Goal: Information Seeking & Learning: Learn about a topic

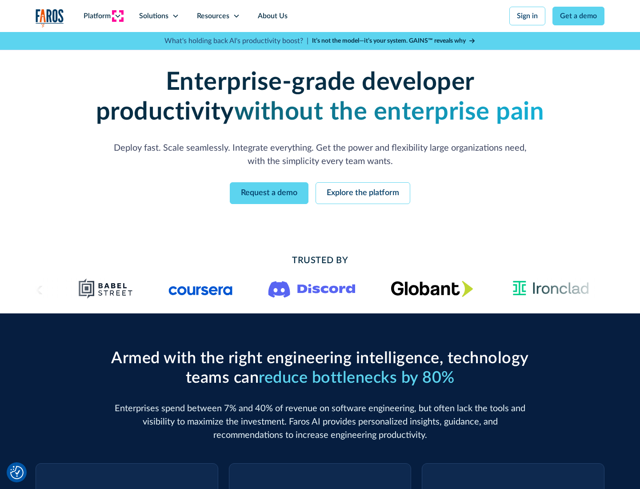
click at [117, 16] on icon at bounding box center [117, 15] width 7 height 7
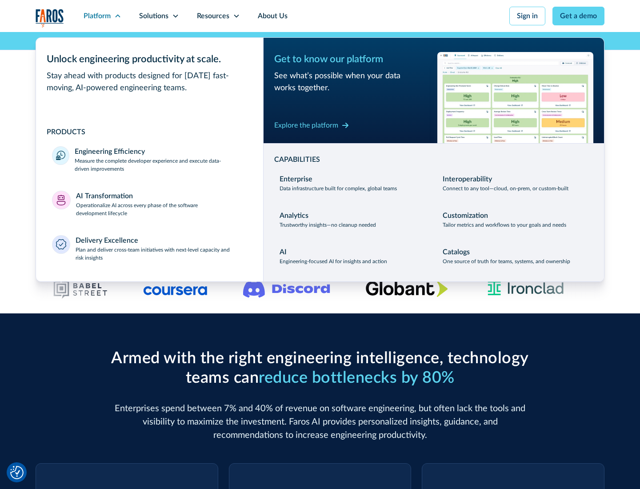
click at [161, 164] on p "Measure the complete developer experience and execute data-driven improvements" at bounding box center [161, 165] width 172 height 16
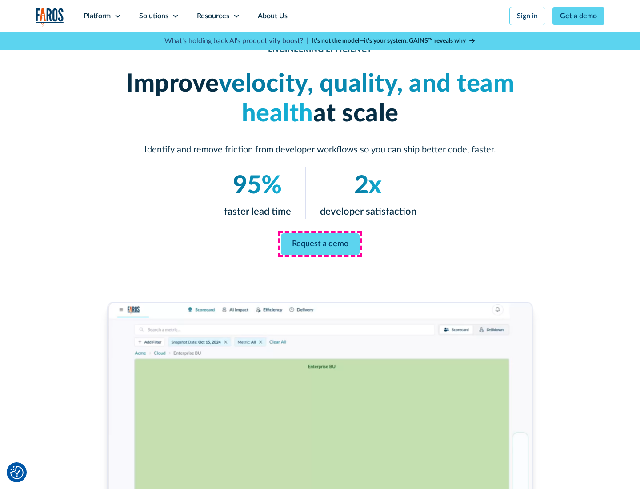
scroll to position [37, 0]
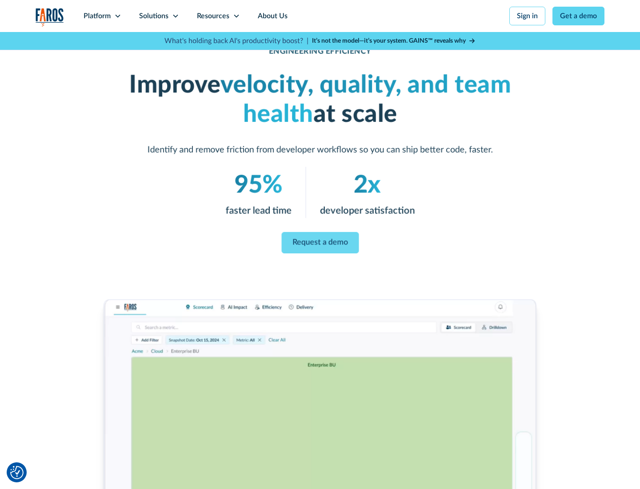
click at [320, 243] on link "Request a demo" at bounding box center [319, 242] width 77 height 21
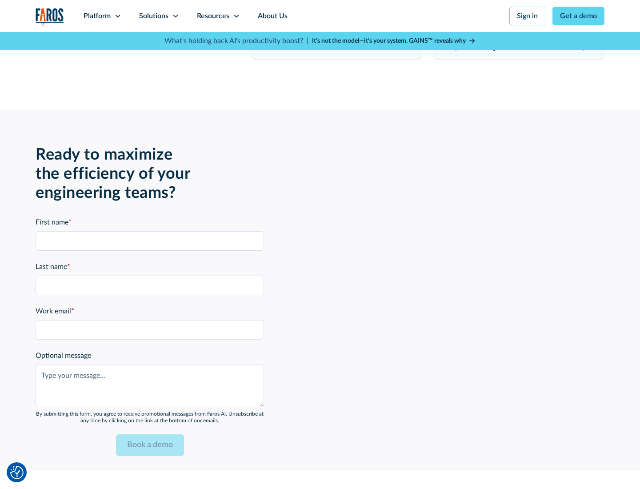
click at [117, 16] on icon at bounding box center [117, 15] width 7 height 7
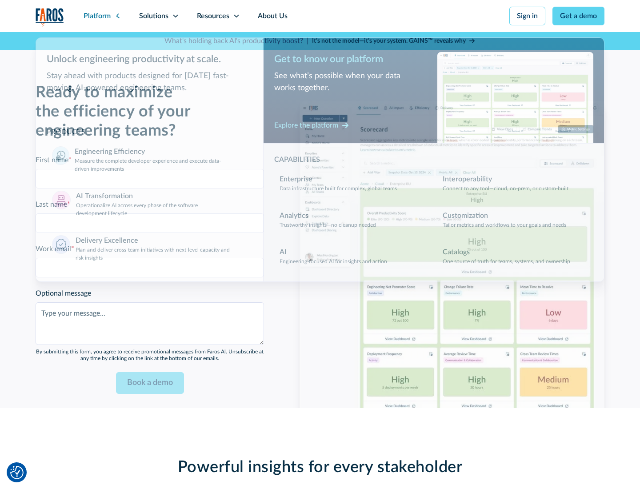
scroll to position [1950, 0]
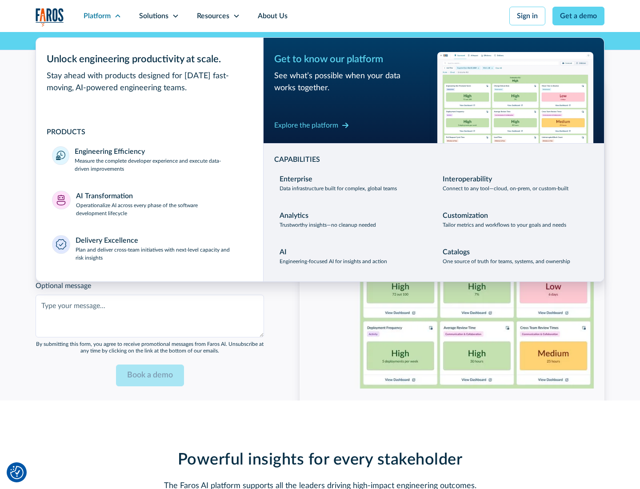
click at [161, 204] on p "Operationalize AI across every phase of the software development lifecycle" at bounding box center [162, 209] width 172 height 16
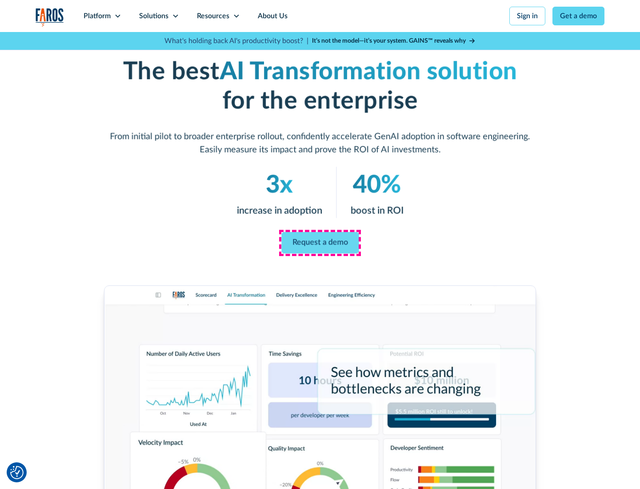
click at [320, 241] on link "Request a demo" at bounding box center [319, 242] width 77 height 21
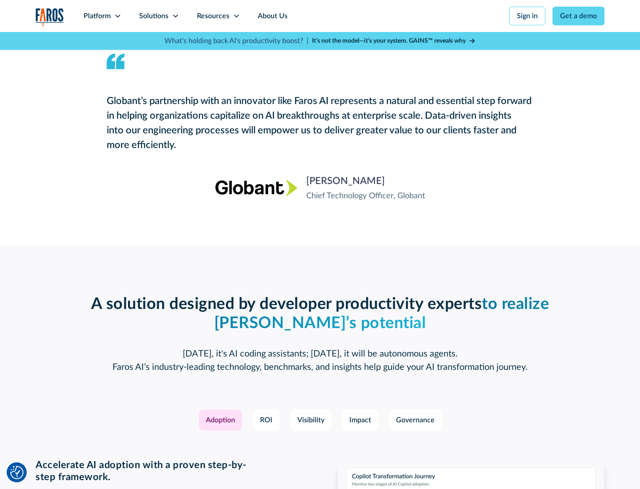
click at [102, 16] on div "Platform" at bounding box center [97, 16] width 27 height 11
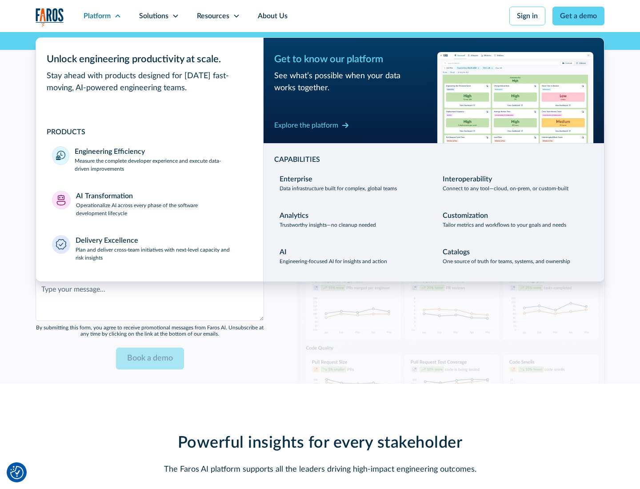
scroll to position [2164, 0]
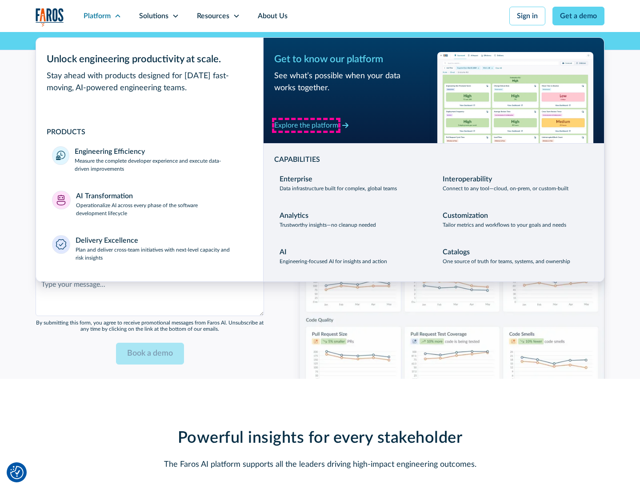
click at [306, 125] on div "Explore the platform" at bounding box center [306, 125] width 64 height 11
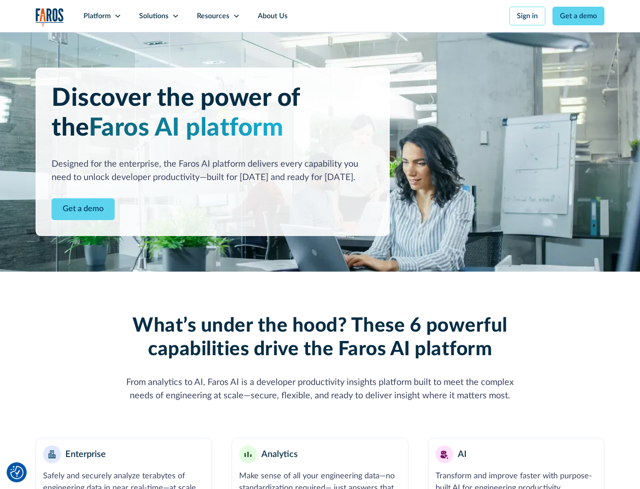
click at [83, 209] on link "Get a demo" at bounding box center [83, 209] width 63 height 22
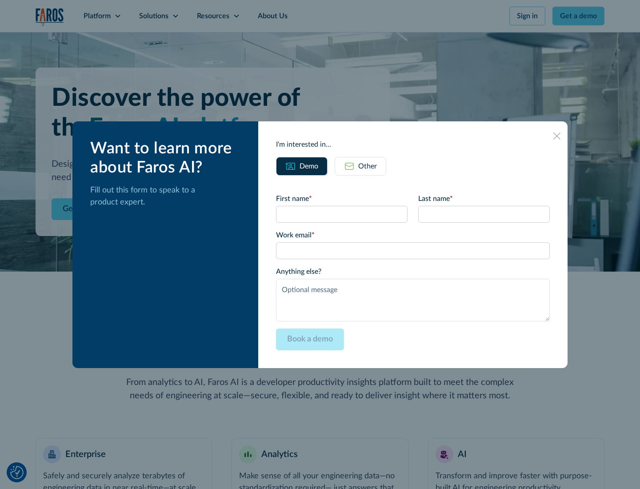
click at [368, 166] on div "Other" at bounding box center [367, 166] width 19 height 11
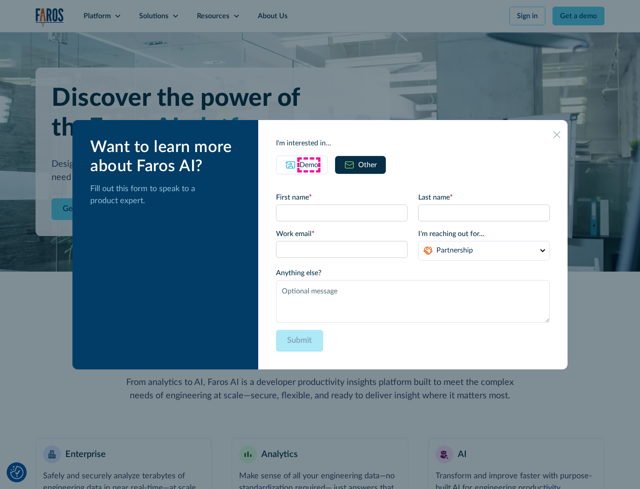
click at [309, 164] on div "Demo" at bounding box center [309, 165] width 19 height 11
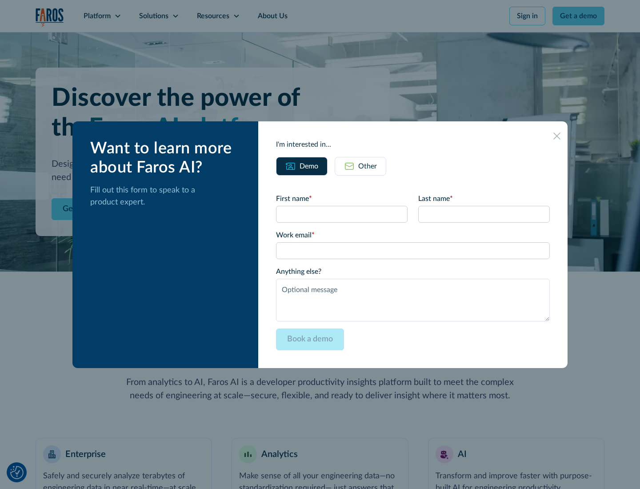
click at [557, 136] on icon at bounding box center [556, 135] width 7 height 7
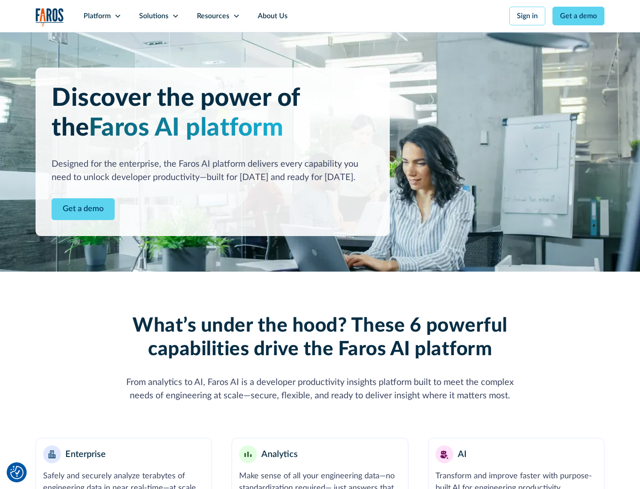
click at [117, 16] on icon at bounding box center [117, 15] width 7 height 7
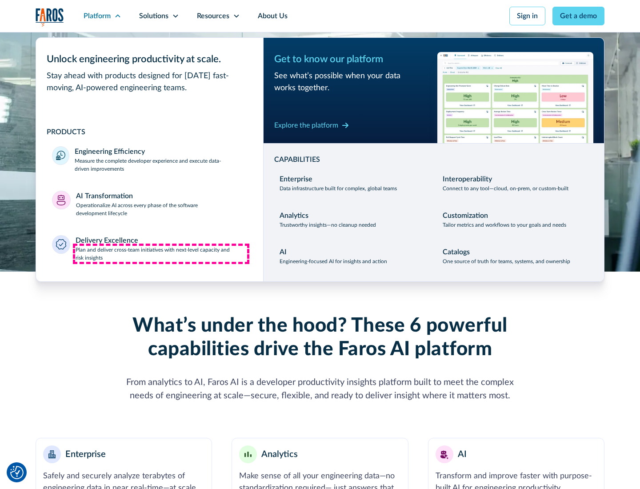
click at [161, 253] on p "Plan and deliver cross-team initiatives with next-level capacity and risk insig…" at bounding box center [162, 254] width 172 height 16
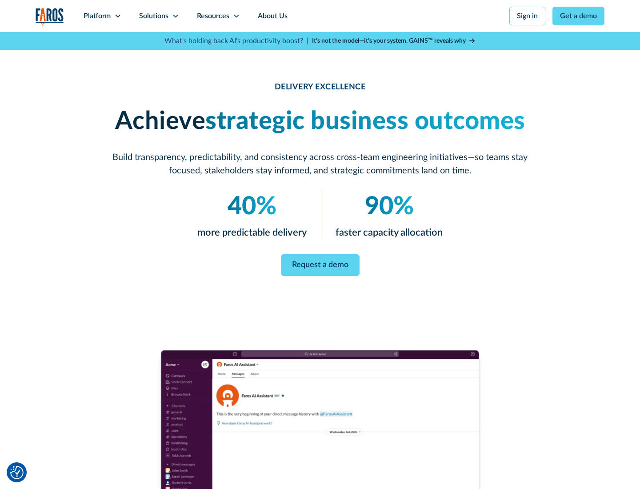
click at [175, 16] on icon at bounding box center [175, 15] width 7 height 7
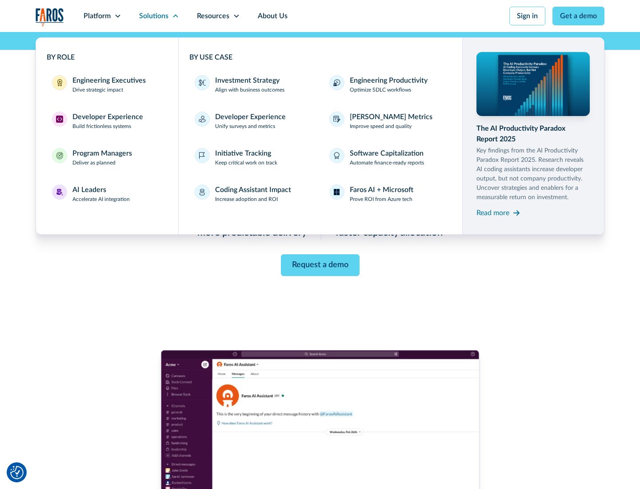
click at [107, 84] on div "Engineering Executives" at bounding box center [108, 80] width 73 height 11
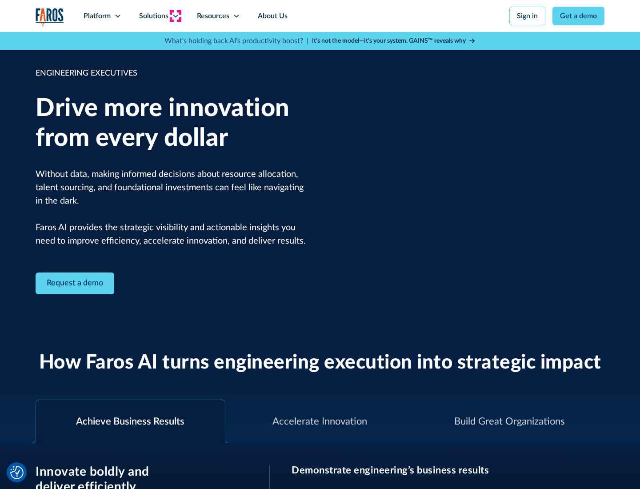
click at [175, 16] on icon at bounding box center [175, 15] width 7 height 7
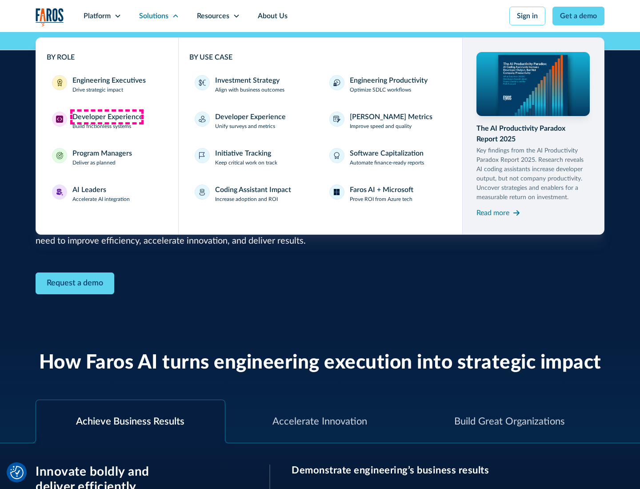
click at [107, 117] on div "Developer Experience" at bounding box center [107, 117] width 71 height 11
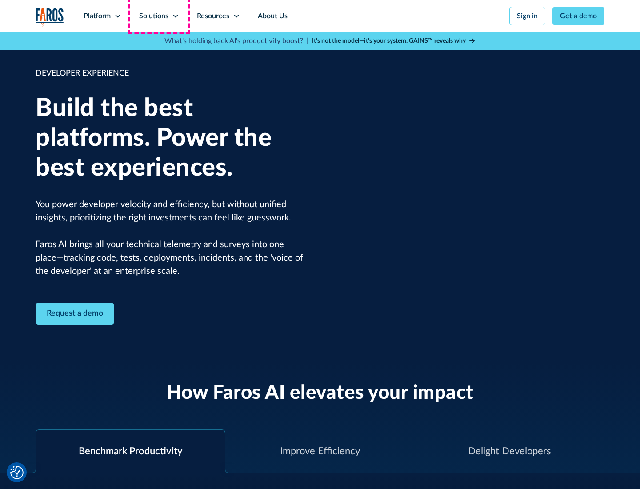
click at [159, 16] on div "Solutions" at bounding box center [153, 16] width 29 height 11
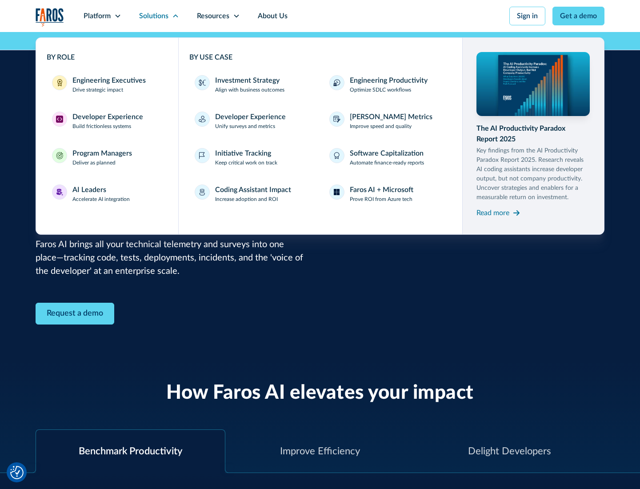
click at [102, 157] on div "Program Managers" at bounding box center [102, 153] width 60 height 11
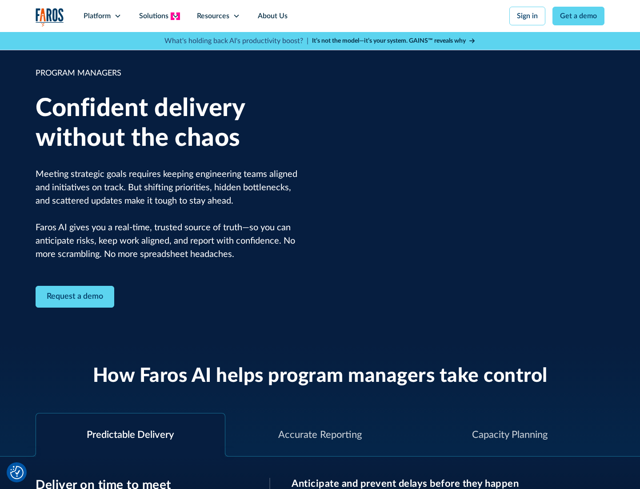
click at [175, 16] on icon at bounding box center [175, 15] width 7 height 7
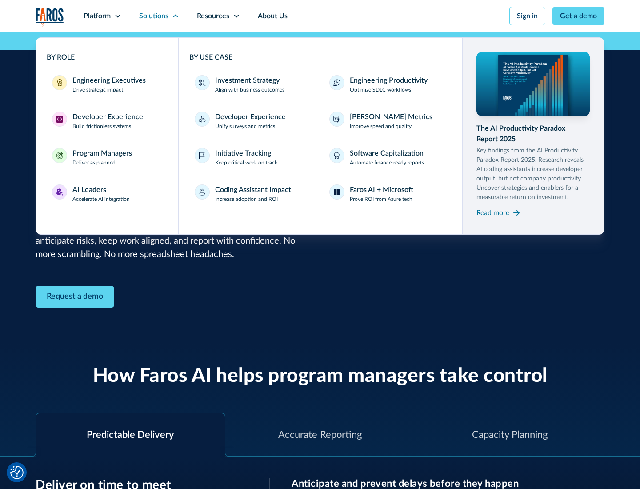
click at [101, 194] on div "AI Leaders" at bounding box center [89, 189] width 34 height 11
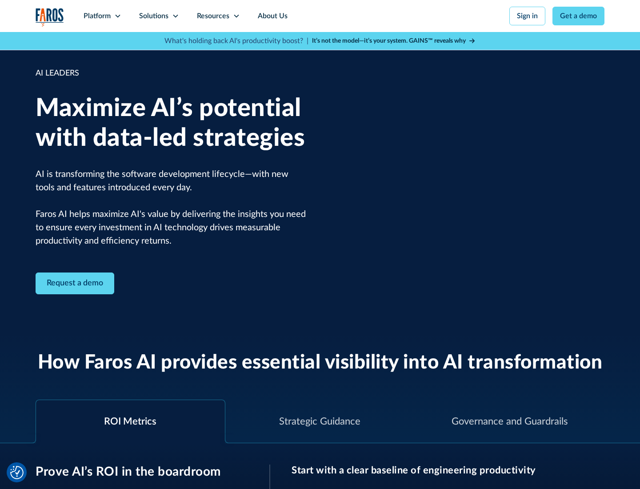
click at [175, 16] on icon at bounding box center [175, 15] width 7 height 7
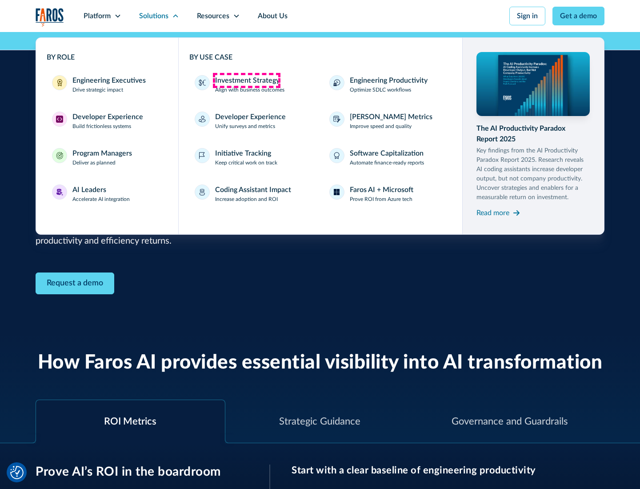
click at [246, 80] on div "Investment Strategy" at bounding box center [247, 80] width 64 height 11
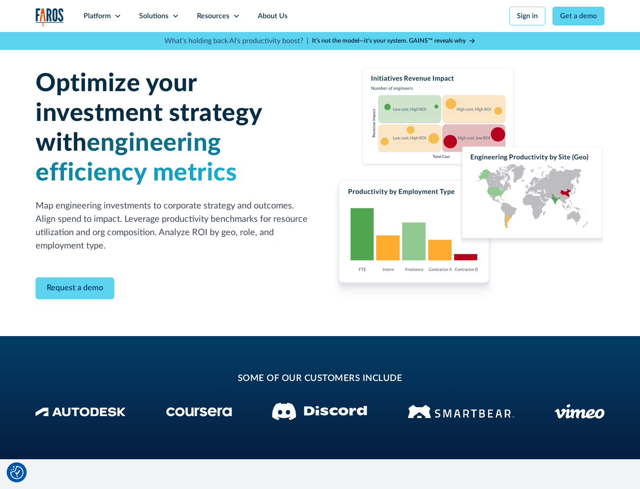
click at [175, 16] on icon at bounding box center [175, 15] width 7 height 7
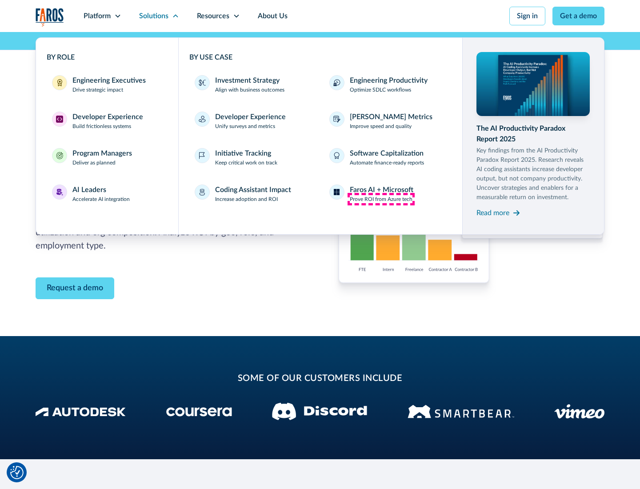
click at [381, 199] on p "Prove ROI from Azure tech" at bounding box center [381, 199] width 63 height 8
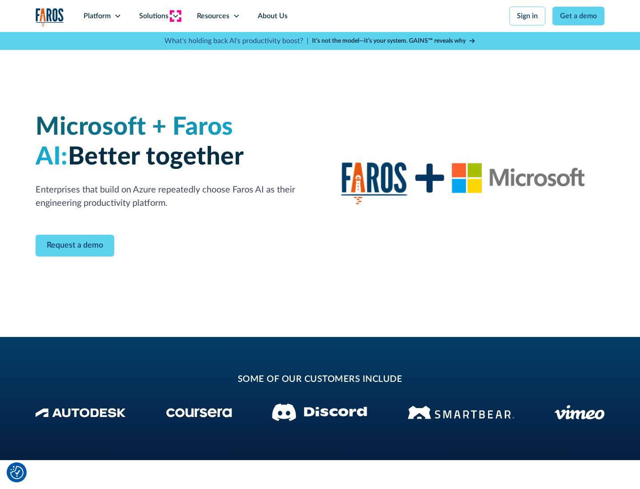
click at [175, 16] on icon at bounding box center [175, 15] width 7 height 7
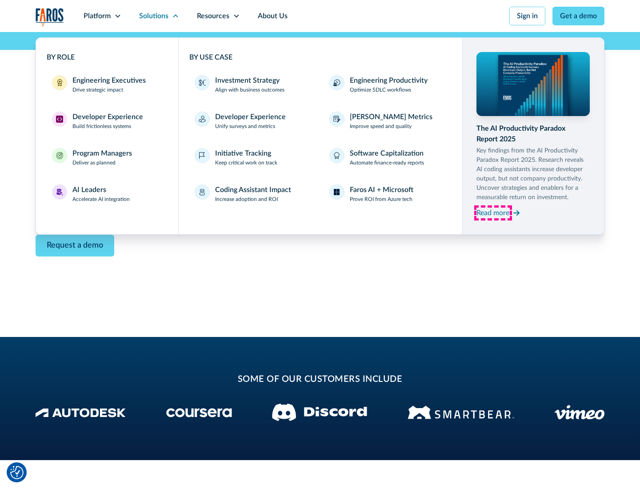
click at [493, 212] on div "Read more" at bounding box center [493, 213] width 33 height 11
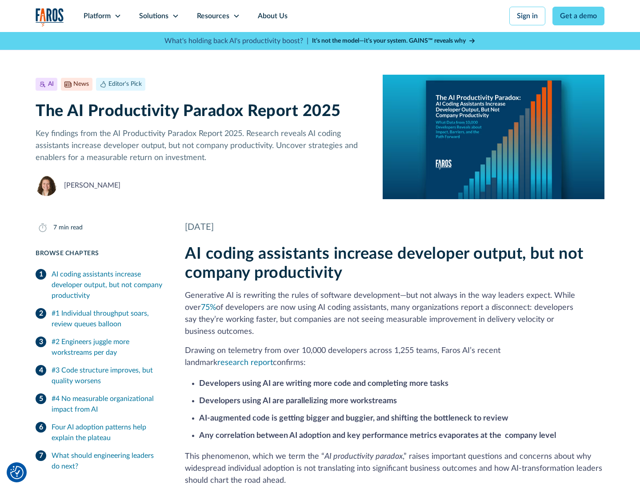
click at [236, 16] on icon at bounding box center [236, 15] width 7 height 7
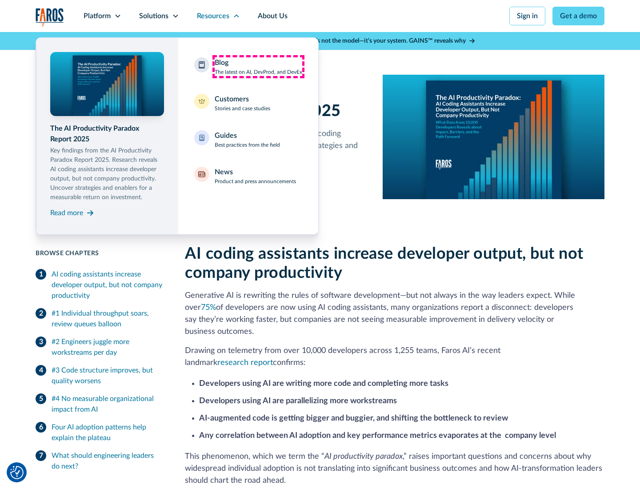
click at [258, 67] on div "Blog The latest on AI, DevProd, and DevEx" at bounding box center [259, 66] width 88 height 19
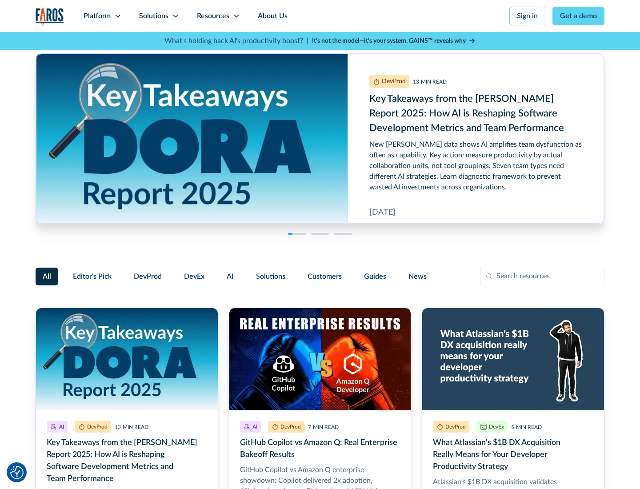
click at [579, 16] on link "Get a demo" at bounding box center [579, 16] width 52 height 19
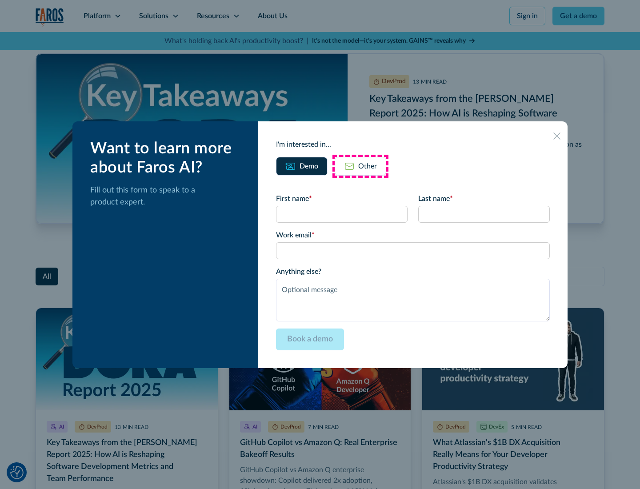
click at [361, 166] on div "Other" at bounding box center [367, 166] width 19 height 11
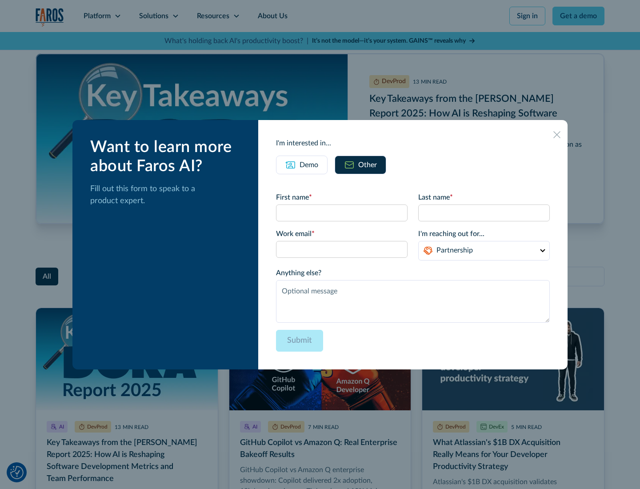
click at [557, 134] on icon at bounding box center [556, 134] width 7 height 7
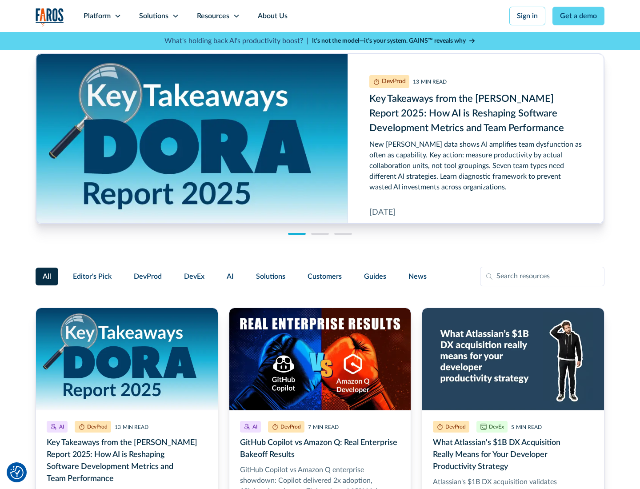
click at [272, 16] on link "About Us" at bounding box center [273, 16] width 48 height 32
